Goal: Check status: Check status

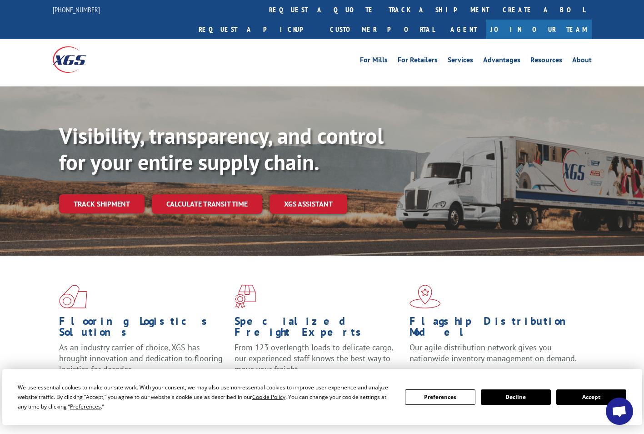
drag, startPoint x: 300, startPoint y: 4, endPoint x: 300, endPoint y: 10, distance: 5.5
click at [382, 5] on link "track a shipment" at bounding box center [439, 10] width 114 height 20
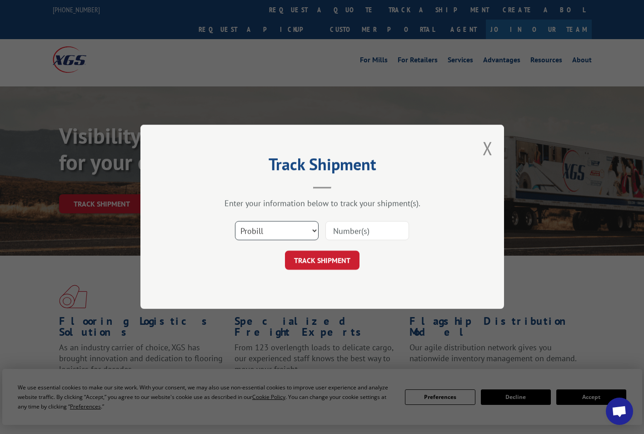
drag, startPoint x: 270, startPoint y: 235, endPoint x: 271, endPoint y: 240, distance: 6.2
click at [270, 235] on select "Select category... Probill BOL PO" at bounding box center [277, 230] width 84 height 19
select select "bol"
click at [235, 221] on select "Select category... Probill BOL PO" at bounding box center [277, 230] width 84 height 19
click at [356, 228] on input at bounding box center [367, 230] width 84 height 19
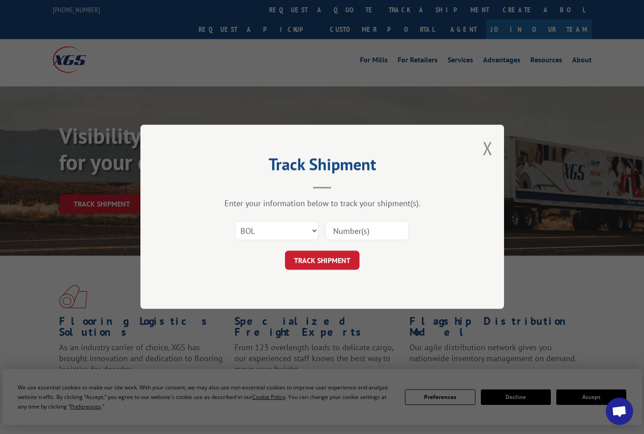
paste input "02512845"
type input "02512845"
click button "TRACK SHIPMENT" at bounding box center [322, 260] width 75 height 19
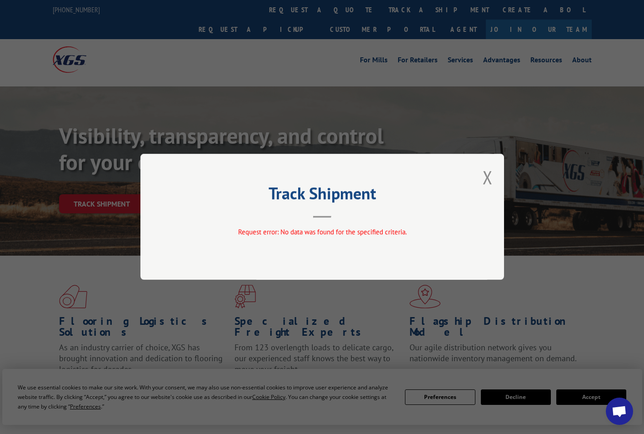
drag, startPoint x: 490, startPoint y: 175, endPoint x: 355, endPoint y: 197, distance: 136.3
click at [489, 175] on button "Close modal" at bounding box center [488, 177] width 10 height 24
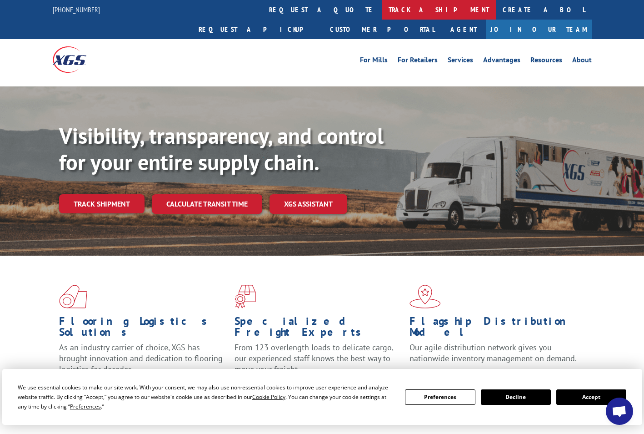
click at [382, 12] on link "track a shipment" at bounding box center [439, 10] width 114 height 20
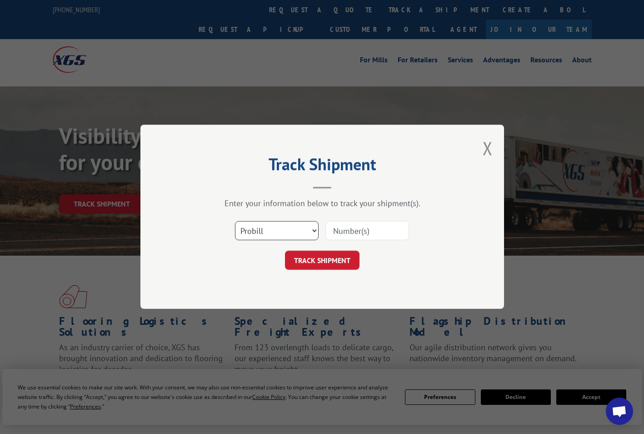
click at [279, 234] on select "Select category... Probill BOL PO" at bounding box center [277, 230] width 84 height 19
select select "po"
click at [235, 221] on select "Select category... Probill BOL PO" at bounding box center [277, 230] width 84 height 19
click at [350, 225] on input at bounding box center [367, 230] width 84 height 19
paste input "02512845"
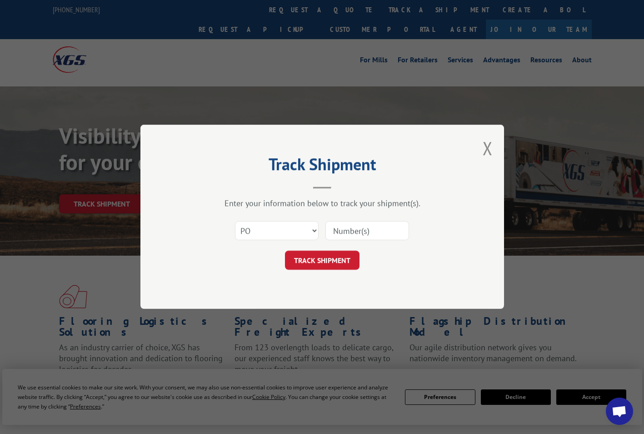
type input "02512845"
click button "TRACK SHIPMENT" at bounding box center [322, 260] width 75 height 19
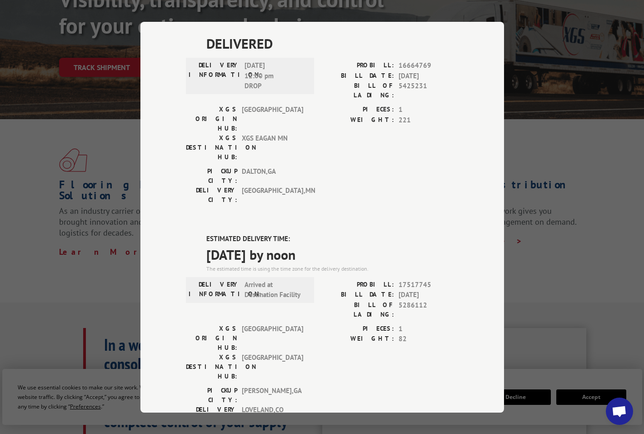
scroll to position [465, 0]
